Goal: Use online tool/utility: Utilize a website feature to perform a specific function

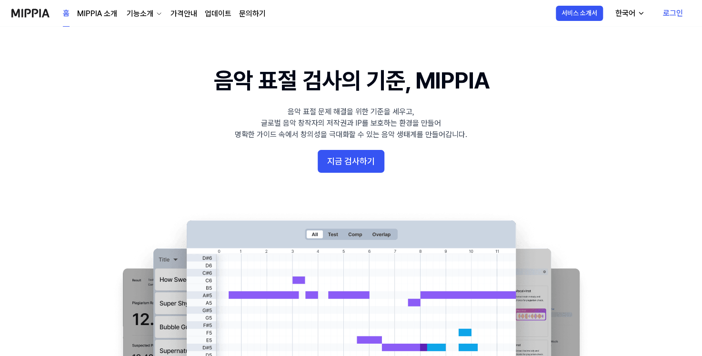
click at [668, 12] on link "로그인" at bounding box center [673, 13] width 35 height 27
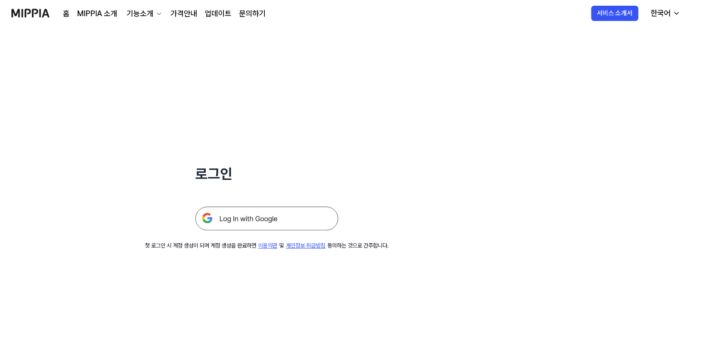
click at [296, 218] on img at bounding box center [266, 219] width 143 height 24
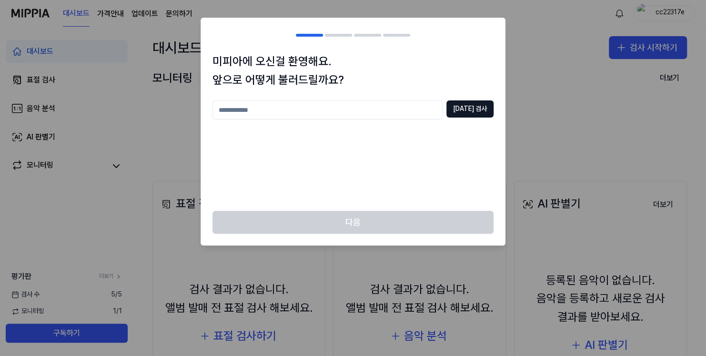
click at [415, 116] on input "text" at bounding box center [328, 110] width 230 height 19
type input "*********"
click at [475, 115] on button "[DATE] 검사" at bounding box center [470, 109] width 47 height 17
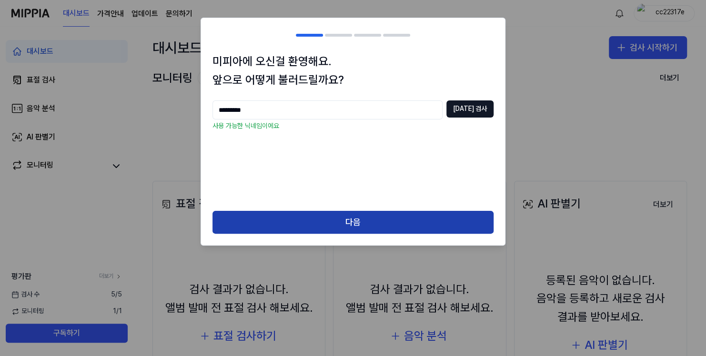
click at [374, 226] on button "다음" at bounding box center [353, 222] width 281 height 23
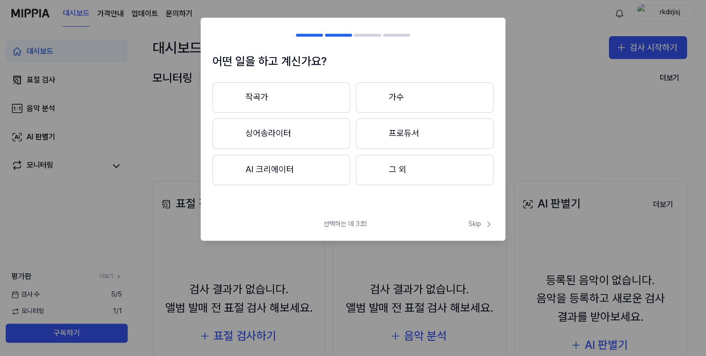
click at [312, 101] on button "작곡가" at bounding box center [282, 97] width 138 height 31
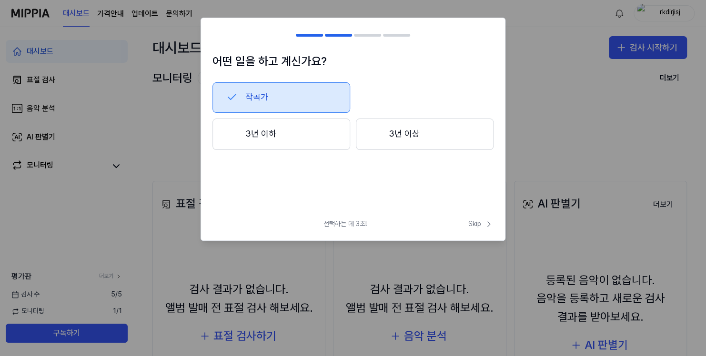
click at [342, 135] on button "3년 이하" at bounding box center [282, 134] width 138 height 31
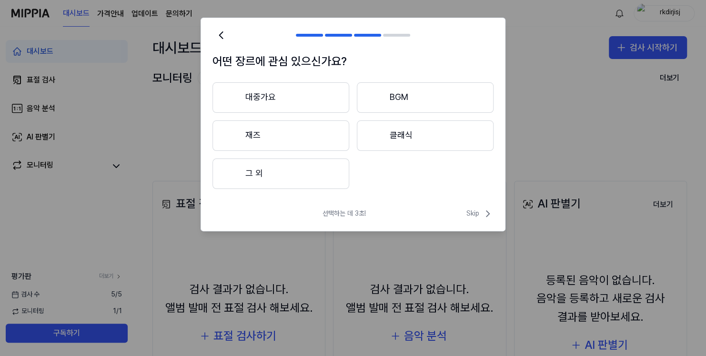
click at [320, 109] on button "대중가요" at bounding box center [281, 97] width 137 height 31
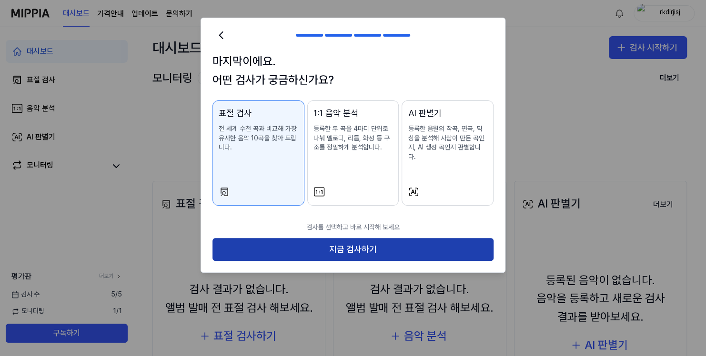
click at [365, 243] on button "지금 검사하기" at bounding box center [353, 249] width 281 height 23
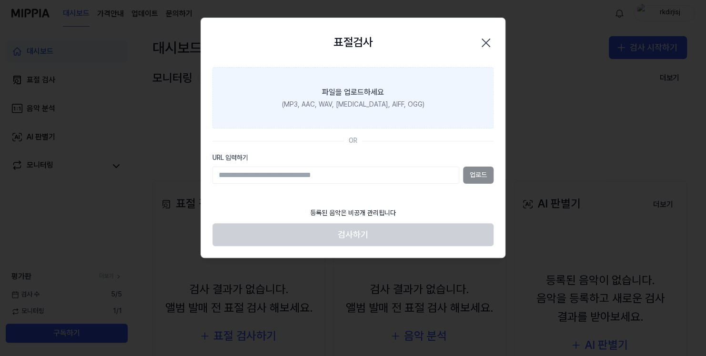
click at [341, 112] on label "파일을 업로드하세요 (MP3, AAC, WAV, [MEDICAL_DATA], AIFF, OGG)" at bounding box center [353, 98] width 281 height 62
click at [0, 0] on input "파일을 업로드하세요 (MP3, AAC, WAV, [MEDICAL_DATA], AIFF, OGG)" at bounding box center [0, 0] width 0 height 0
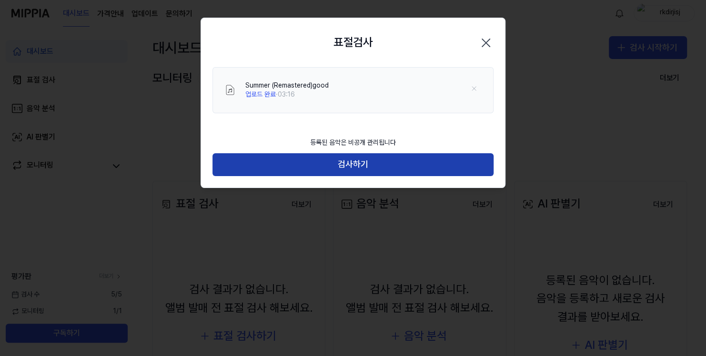
click at [377, 172] on button "검사하기" at bounding box center [353, 164] width 281 height 23
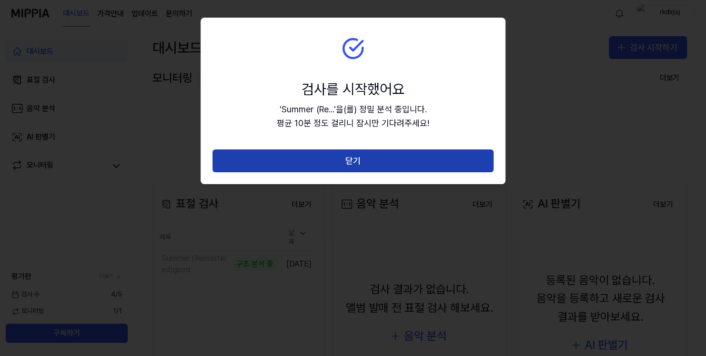
click at [343, 155] on button "닫기" at bounding box center [353, 161] width 281 height 23
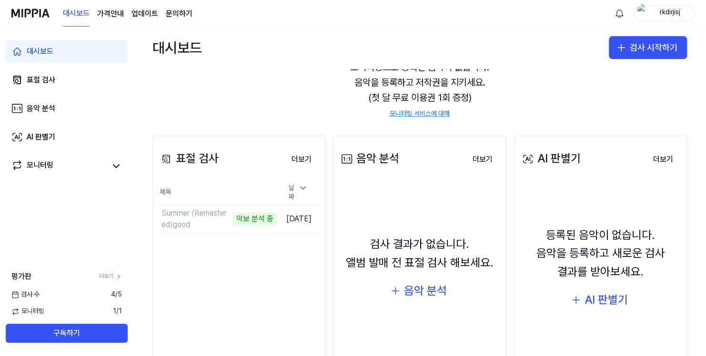
scroll to position [48, 0]
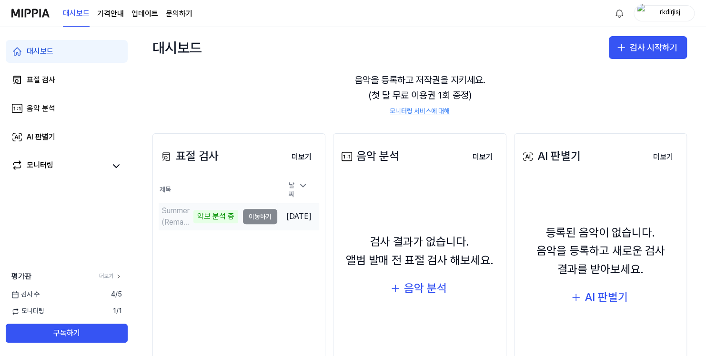
click at [239, 215] on td "Summer (Remastered)good 악보 분석 중 이동하기" at bounding box center [218, 216] width 119 height 27
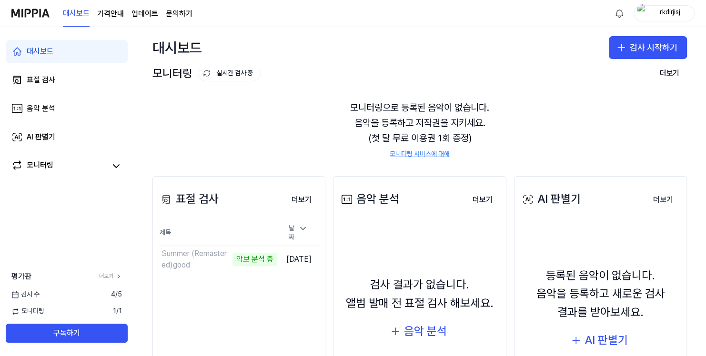
scroll to position [0, 0]
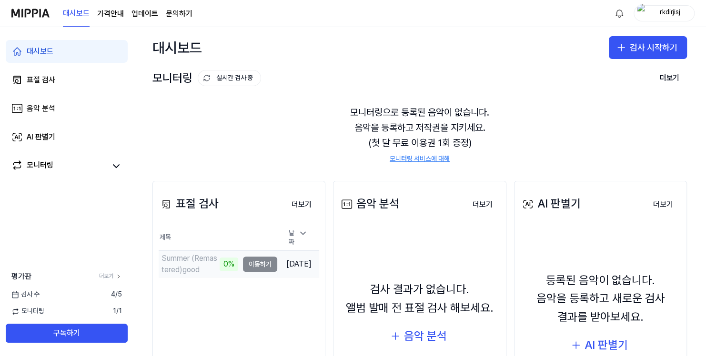
click at [256, 261] on td "Summer (Remastered)good 0% 이동하기" at bounding box center [218, 264] width 119 height 27
click at [295, 267] on td "[DATE]" at bounding box center [298, 264] width 42 height 27
click at [277, 256] on td "[DATE]" at bounding box center [298, 264] width 42 height 27
click at [249, 264] on td "Summer (Remastered)good 0% 이동하기" at bounding box center [218, 264] width 119 height 27
click at [179, 258] on div "Summer (Remastered)good" at bounding box center [190, 264] width 56 height 23
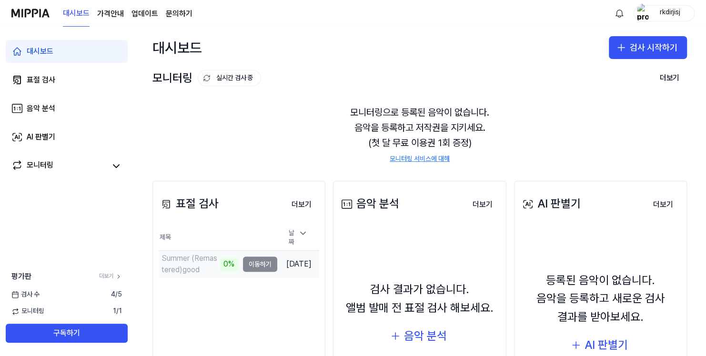
click at [220, 260] on div "0%" at bounding box center [229, 264] width 19 height 13
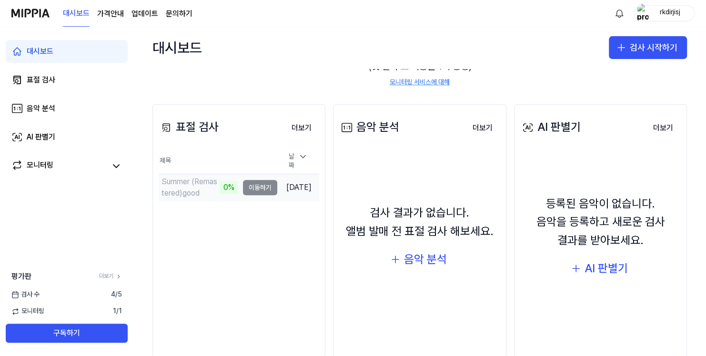
scroll to position [97, 0]
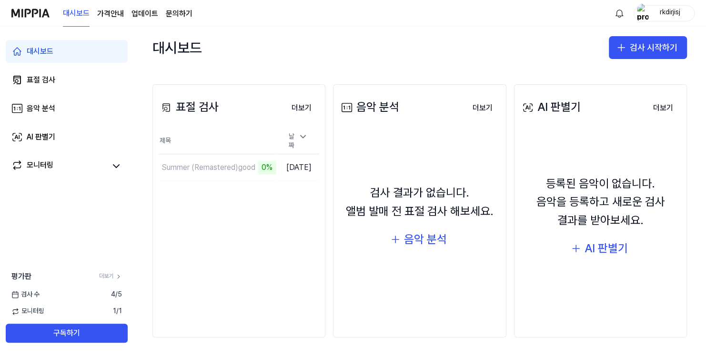
click at [209, 198] on div "표절 검사 더보기 표절 검사 제목 날짜 Summer (Remastered)good 0% 이동하기 [DATE] 더보기" at bounding box center [239, 211] width 173 height 254
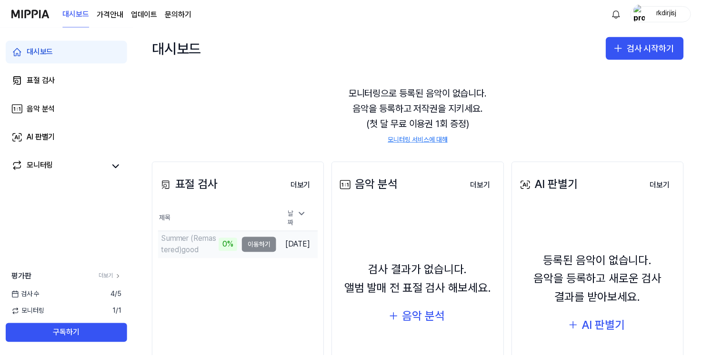
scroll to position [0, 0]
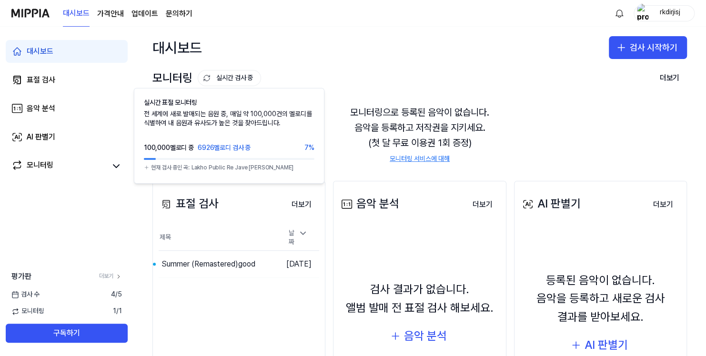
click at [227, 83] on button "실시간 검사 중" at bounding box center [229, 78] width 63 height 16
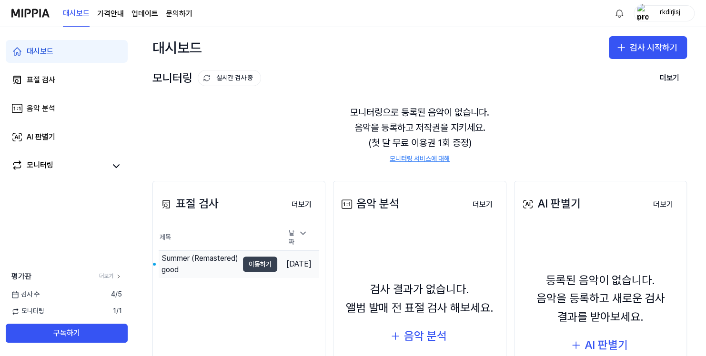
click at [243, 263] on button "이동하기" at bounding box center [260, 264] width 34 height 15
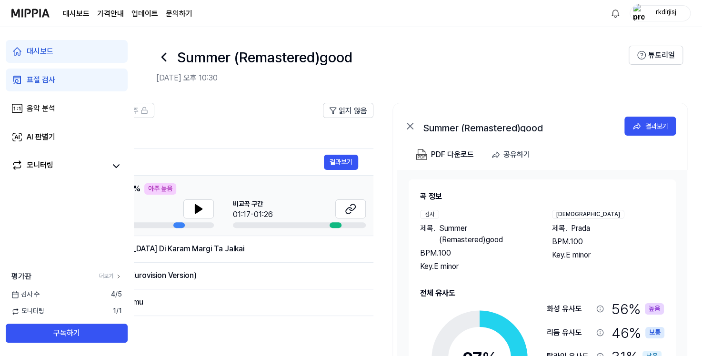
scroll to position [0, 199]
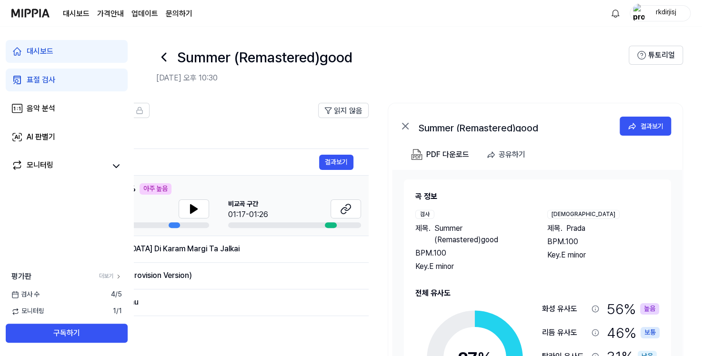
drag, startPoint x: 630, startPoint y: 158, endPoint x: 495, endPoint y: 213, distance: 145.4
click at [406, 181] on div "Summer (Remastered)good 결과보기 PDF 다운로드 공유하기 곡 정보 검사 제목 . Summer (Remastered)good…" at bounding box center [535, 274] width 295 height 343
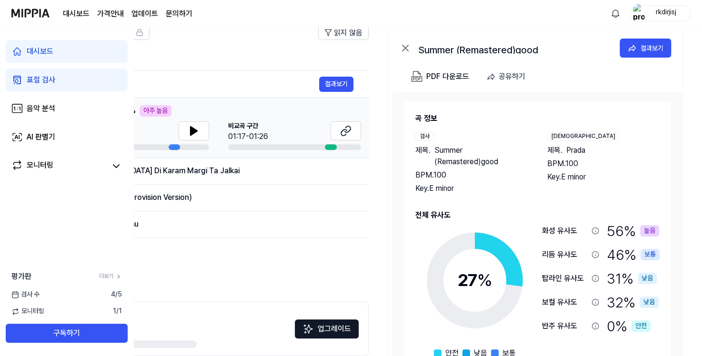
scroll to position [76, 0]
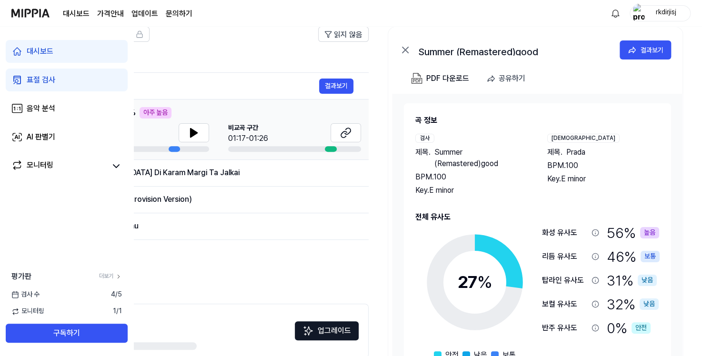
drag, startPoint x: 182, startPoint y: 349, endPoint x: 166, endPoint y: 289, distance: 62.0
click at [155, 346] on div at bounding box center [82, 347] width 230 height 8
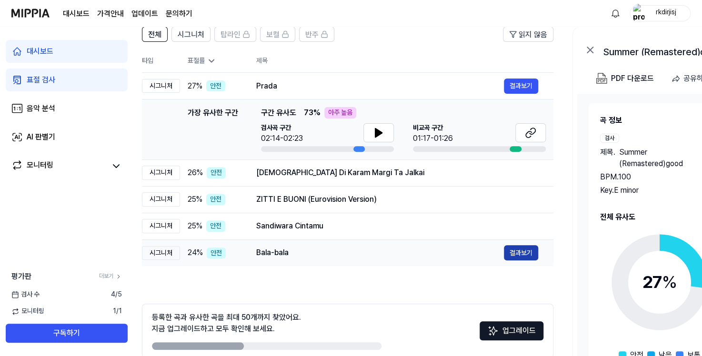
scroll to position [0, 0]
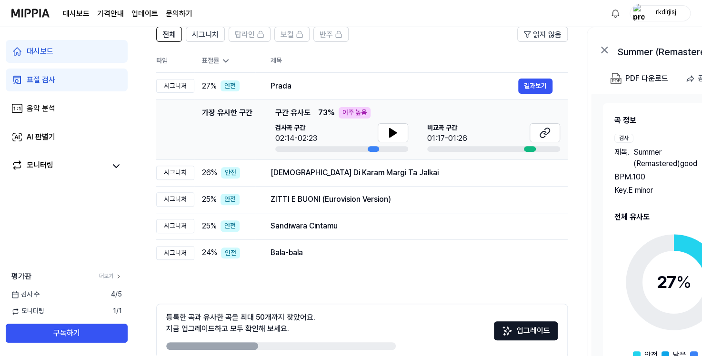
drag, startPoint x: 283, startPoint y: 252, endPoint x: 595, endPoint y: 254, distance: 312.2
click at [595, 254] on div "전체 시그니처 탑라인 보컬 반주 읽지 않음 전체 시그니처 탑라인 보컬 반주 타입 표절률 제목 표절률 읽지 않음 시그니처 27 % 안전 Prad…" at bounding box center [517, 210] width 768 height 387
click at [393, 132] on icon at bounding box center [393, 133] width 7 height 9
click at [393, 132] on icon at bounding box center [392, 132] width 11 height 11
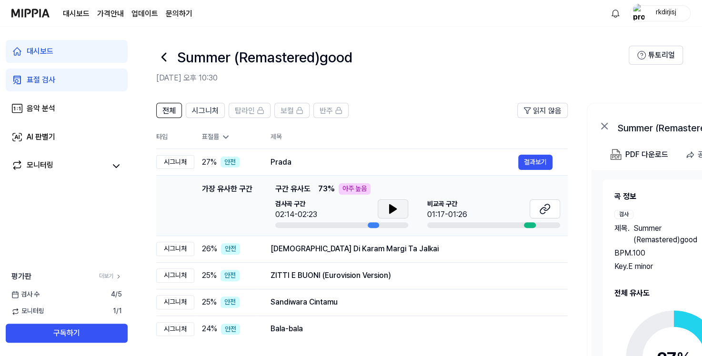
click at [666, 15] on div "rkdirjisj" at bounding box center [666, 13] width 37 height 10
click at [603, 87] on button "로그아웃" at bounding box center [630, 84] width 110 height 10
